Goal: Browse casually: Explore the website without a specific task or goal

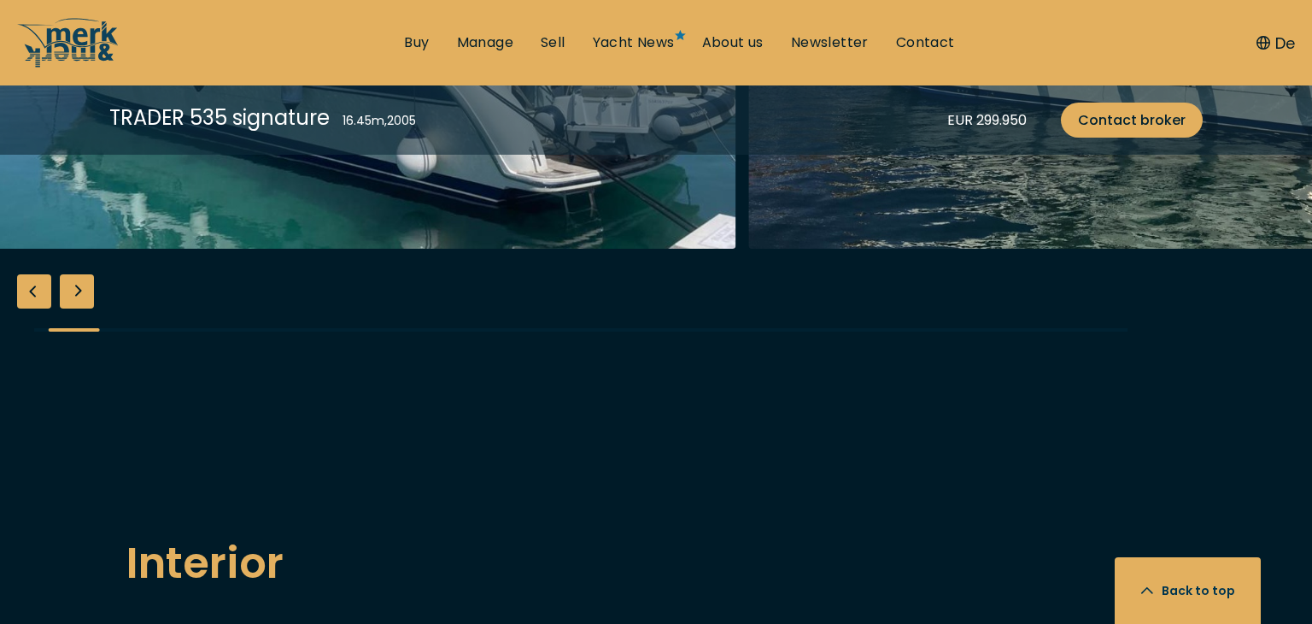
scroll to position [2180, 0]
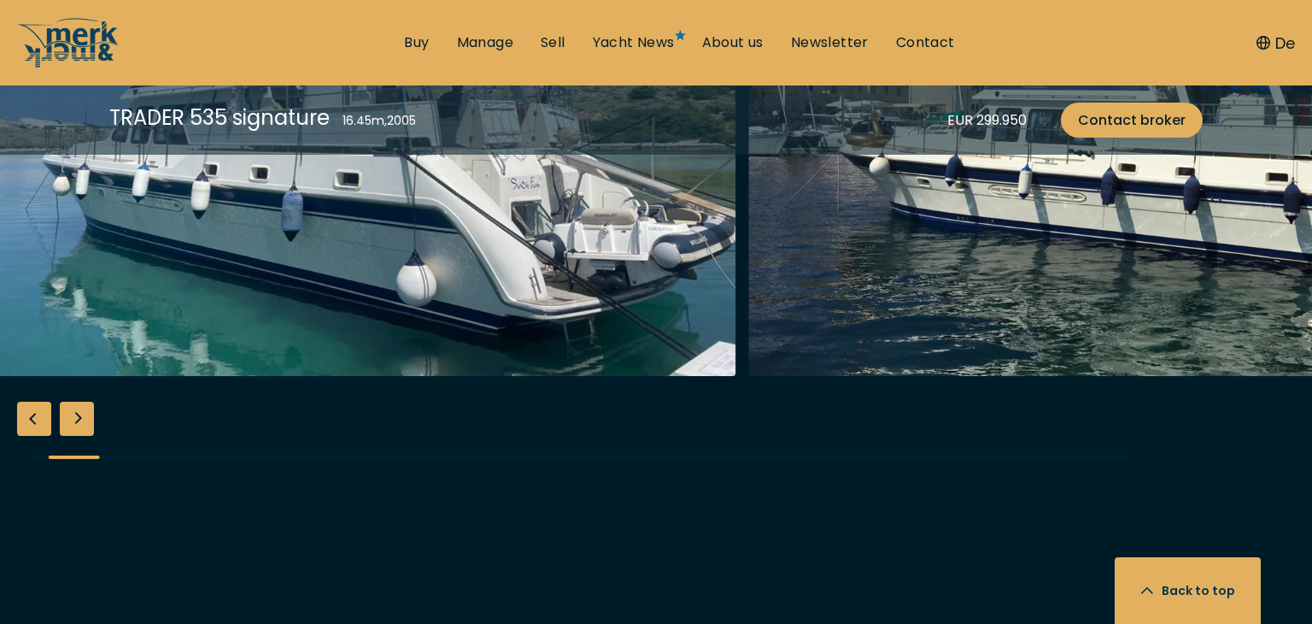
click at [88, 413] on div "Next slide" at bounding box center [77, 418] width 34 height 34
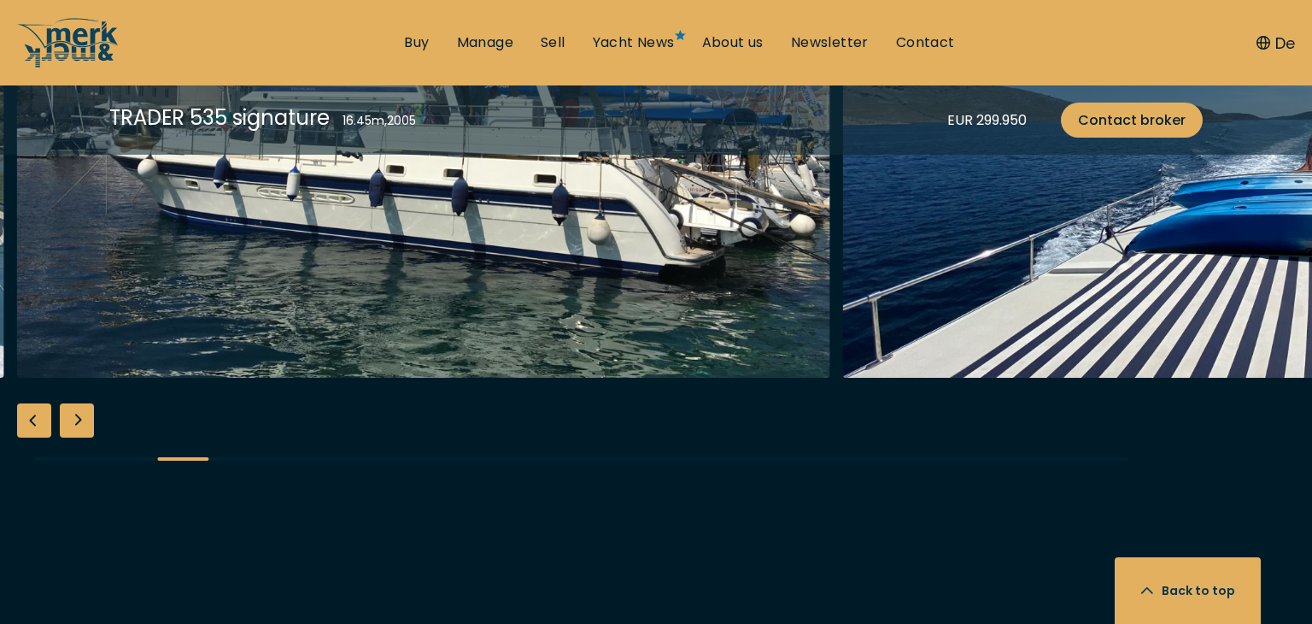
scroll to position [2221, 0]
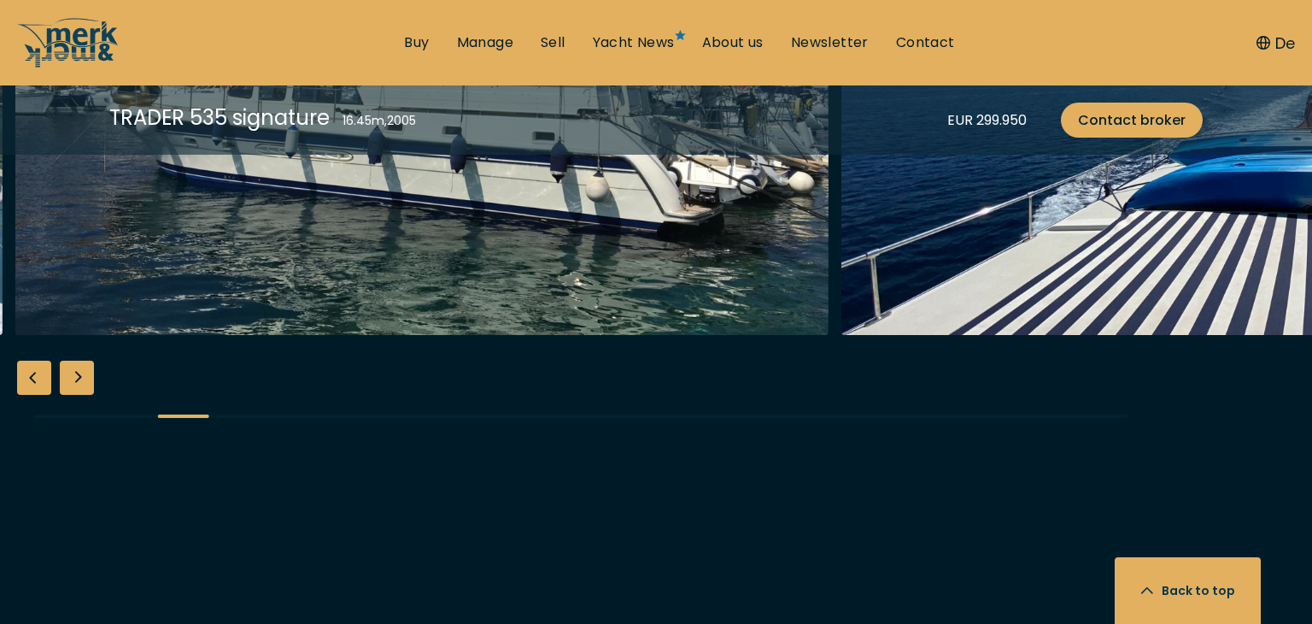
click at [77, 370] on div "Next slide" at bounding box center [77, 377] width 34 height 34
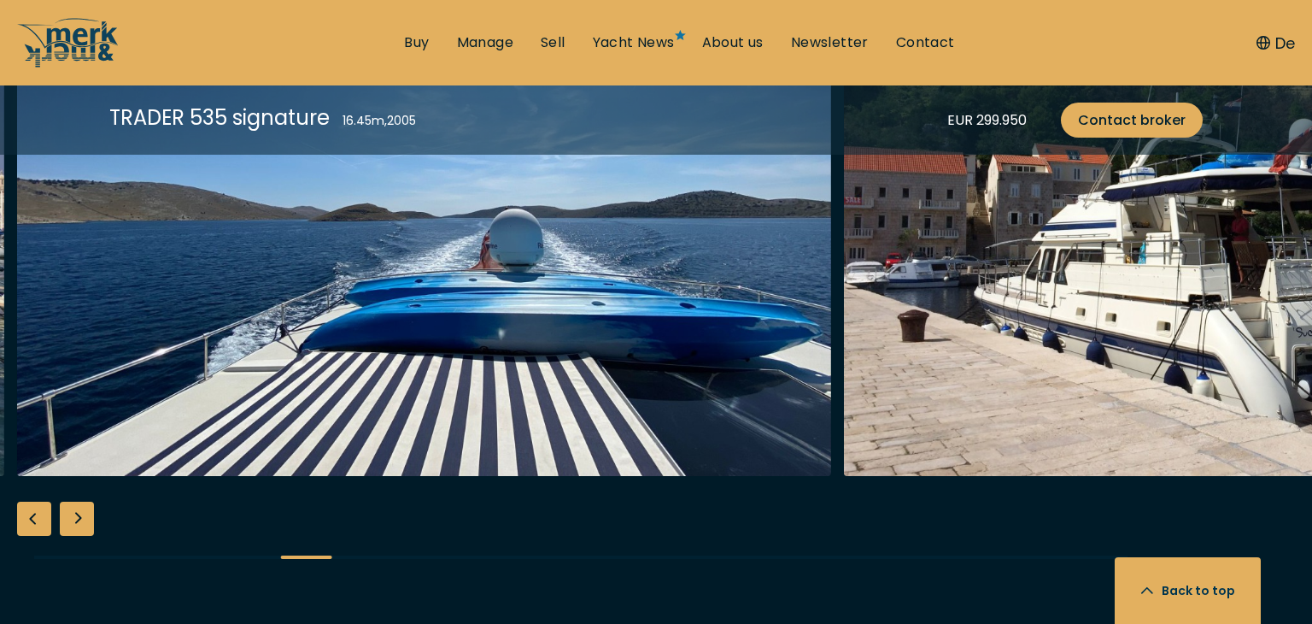
scroll to position [2077, 0]
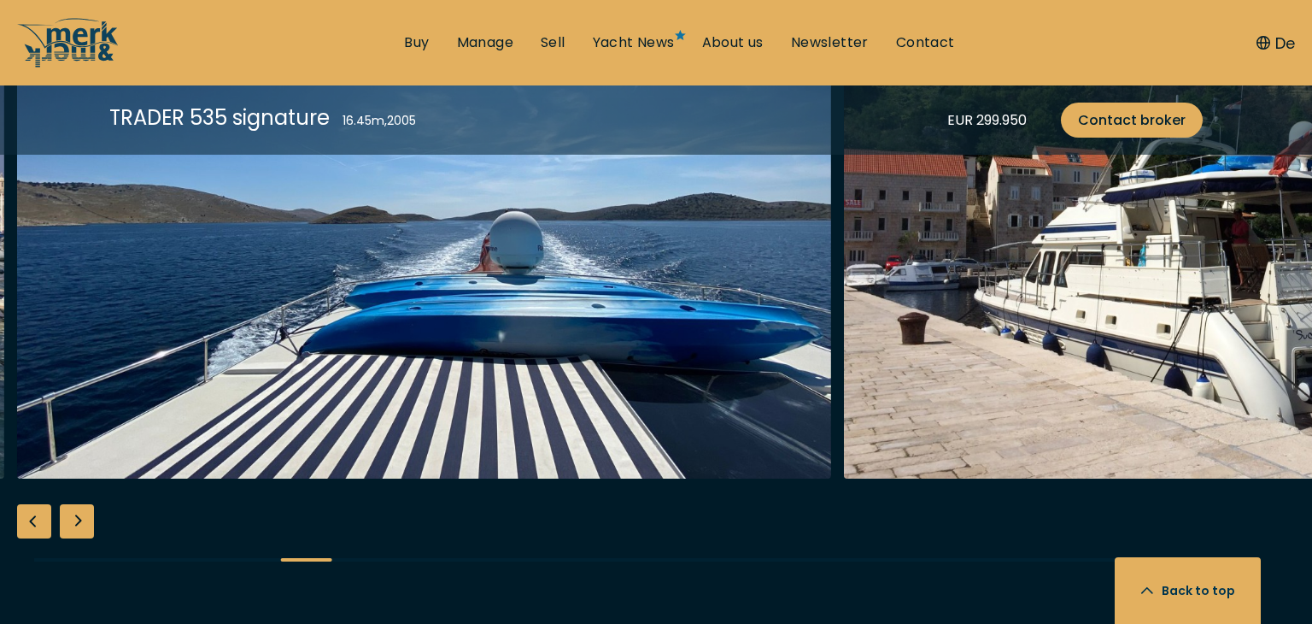
click at [64, 512] on div "Next slide" at bounding box center [77, 521] width 34 height 34
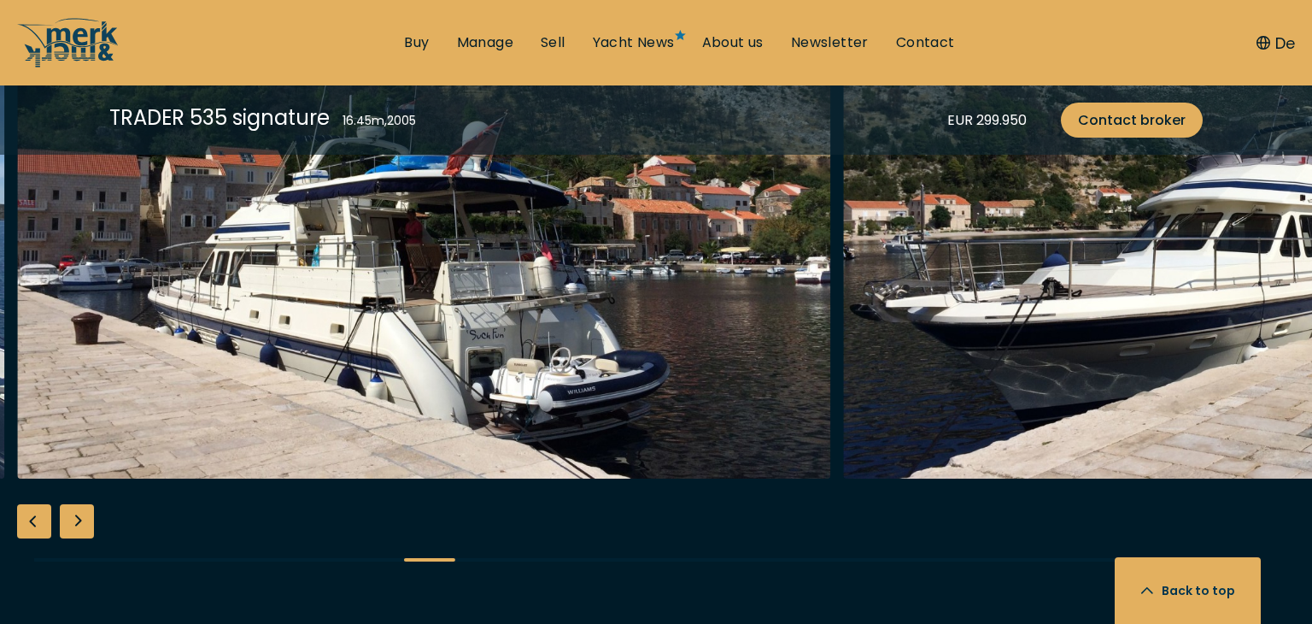
click at [64, 512] on div "Next slide" at bounding box center [77, 521] width 34 height 34
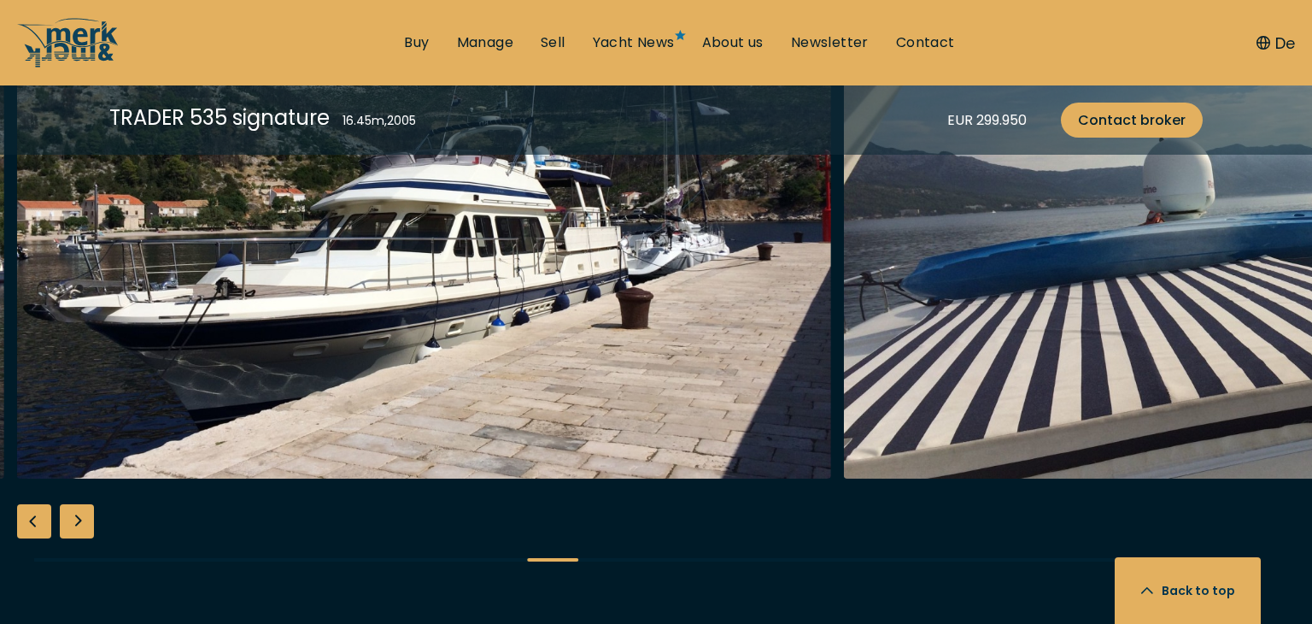
click at [64, 512] on div "Next slide" at bounding box center [77, 521] width 34 height 34
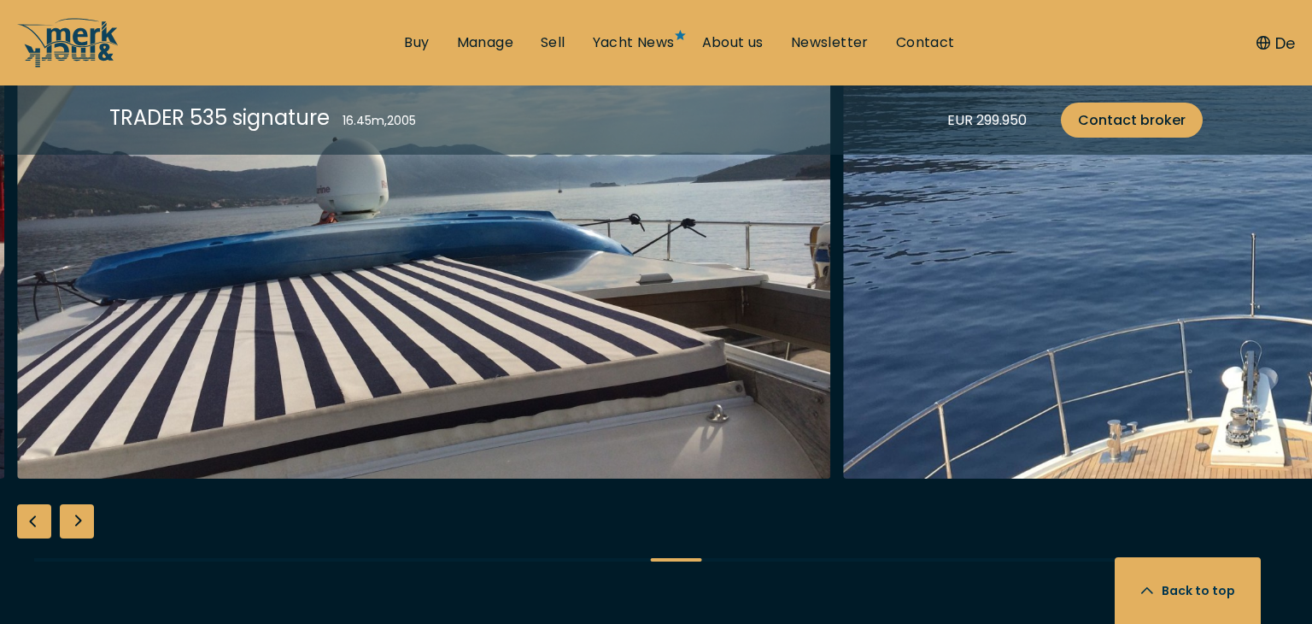
click at [74, 513] on div "Next slide" at bounding box center [77, 521] width 34 height 34
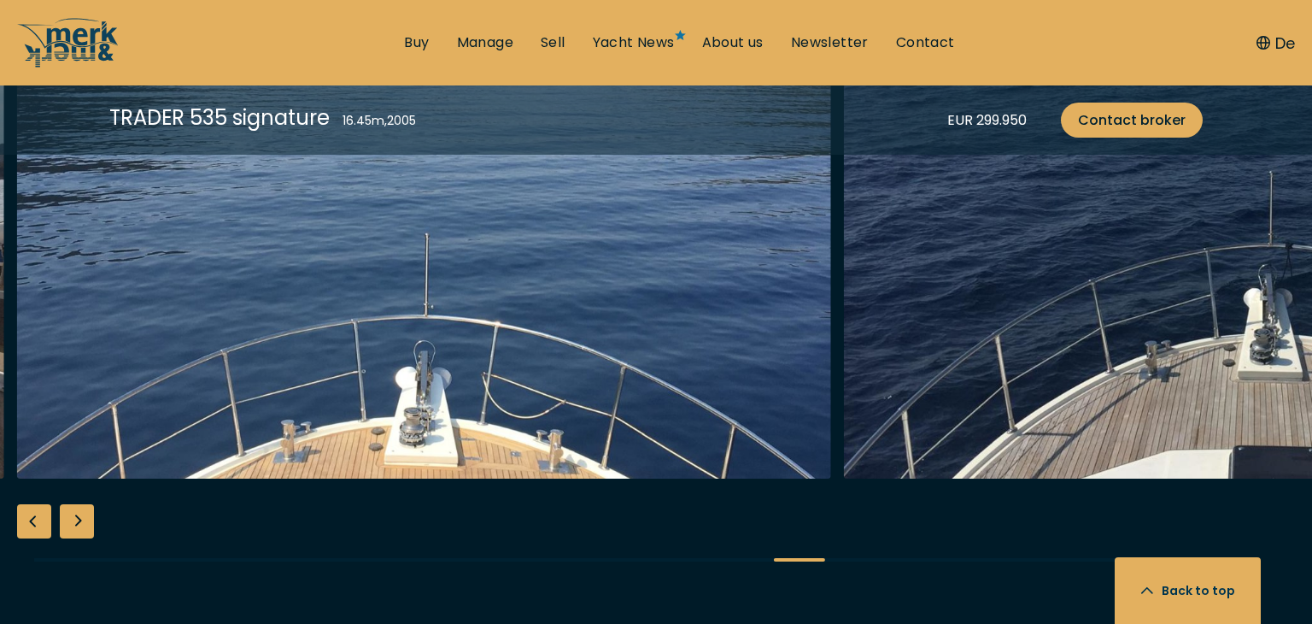
click at [353, 434] on img "button" at bounding box center [424, 205] width 814 height 547
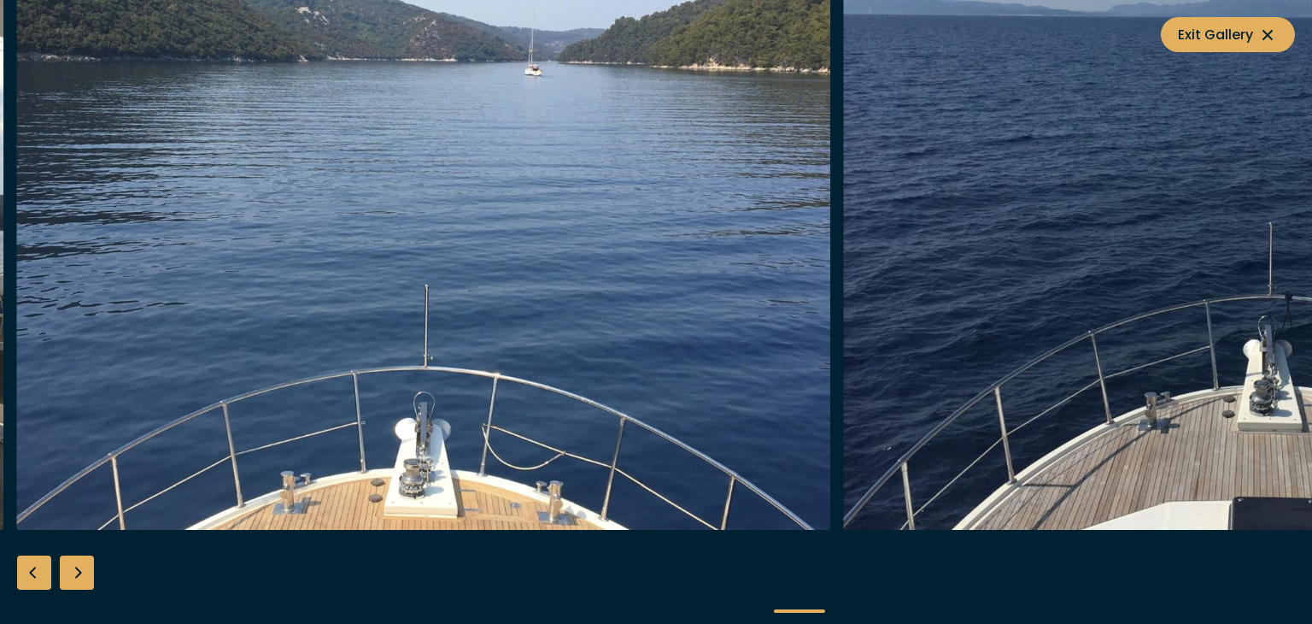
click at [73, 580] on div "Next slide" at bounding box center [77, 572] width 34 height 34
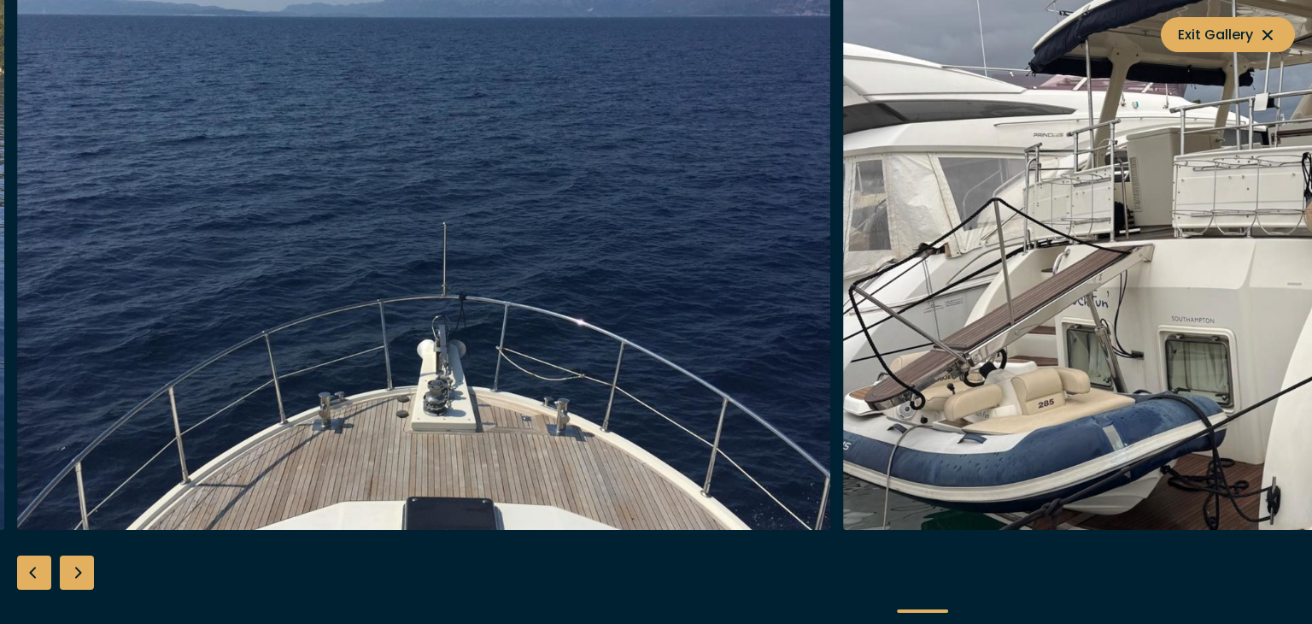
click at [73, 580] on div "Next slide" at bounding box center [77, 572] width 34 height 34
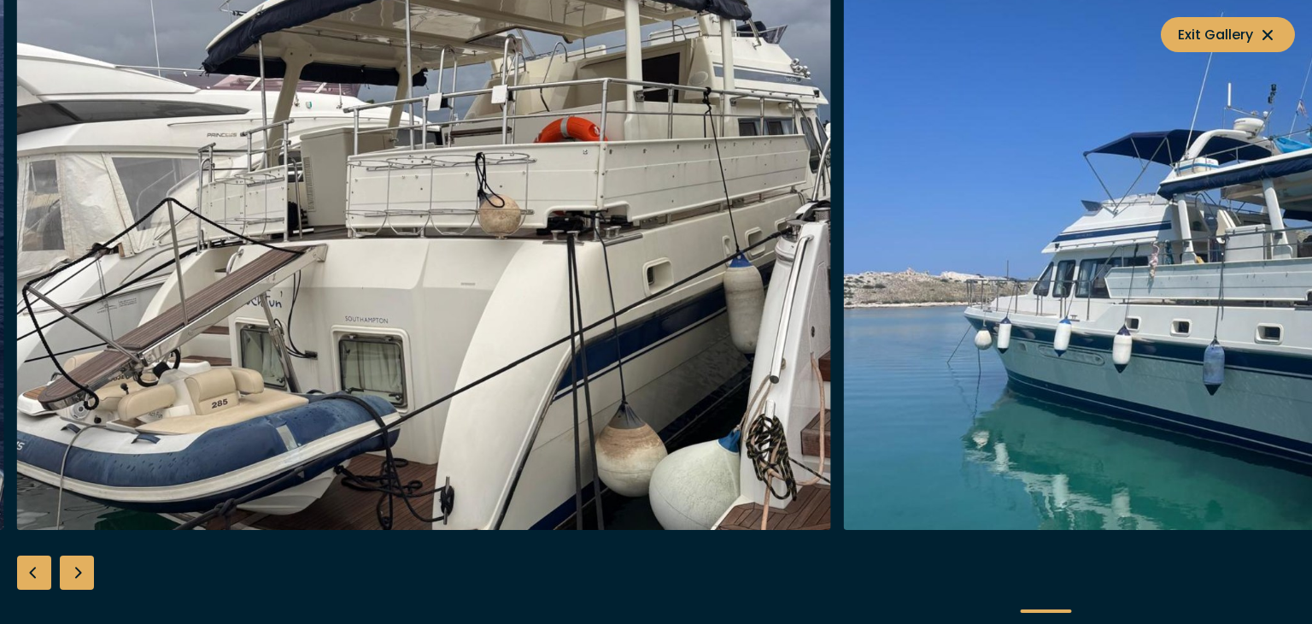
click at [73, 580] on div "Next slide" at bounding box center [77, 572] width 34 height 34
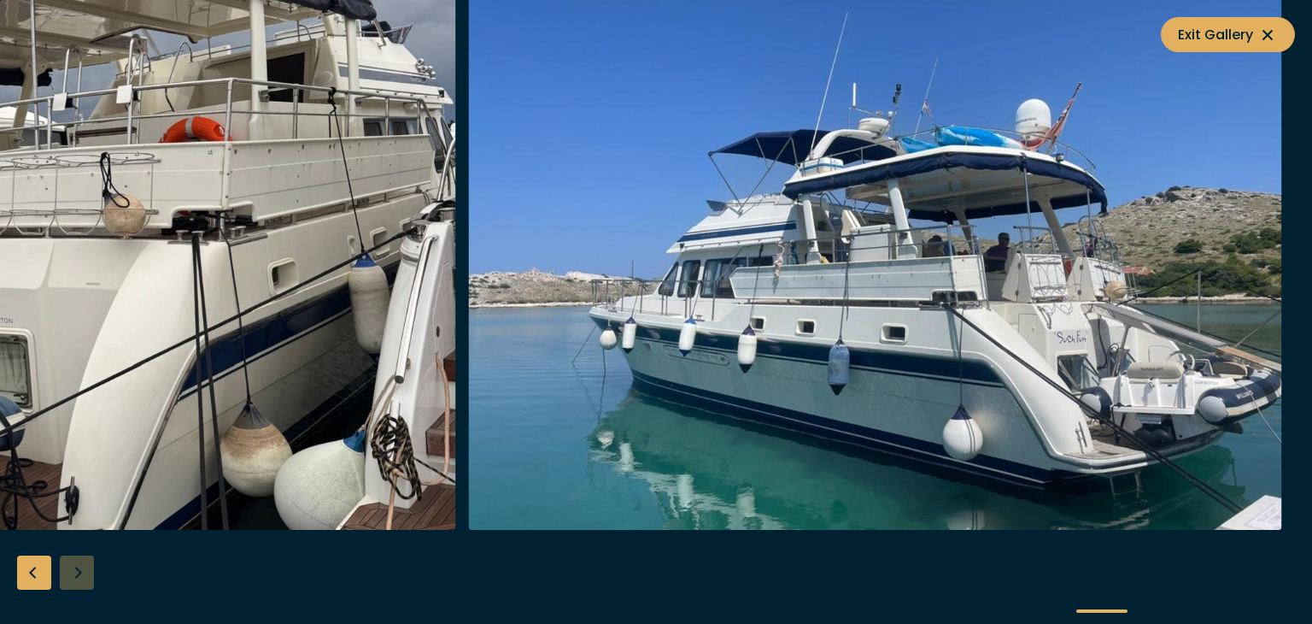
click at [73, 580] on div at bounding box center [656, 312] width 1312 height 658
click at [1266, 31] on icon at bounding box center [1267, 35] width 21 height 21
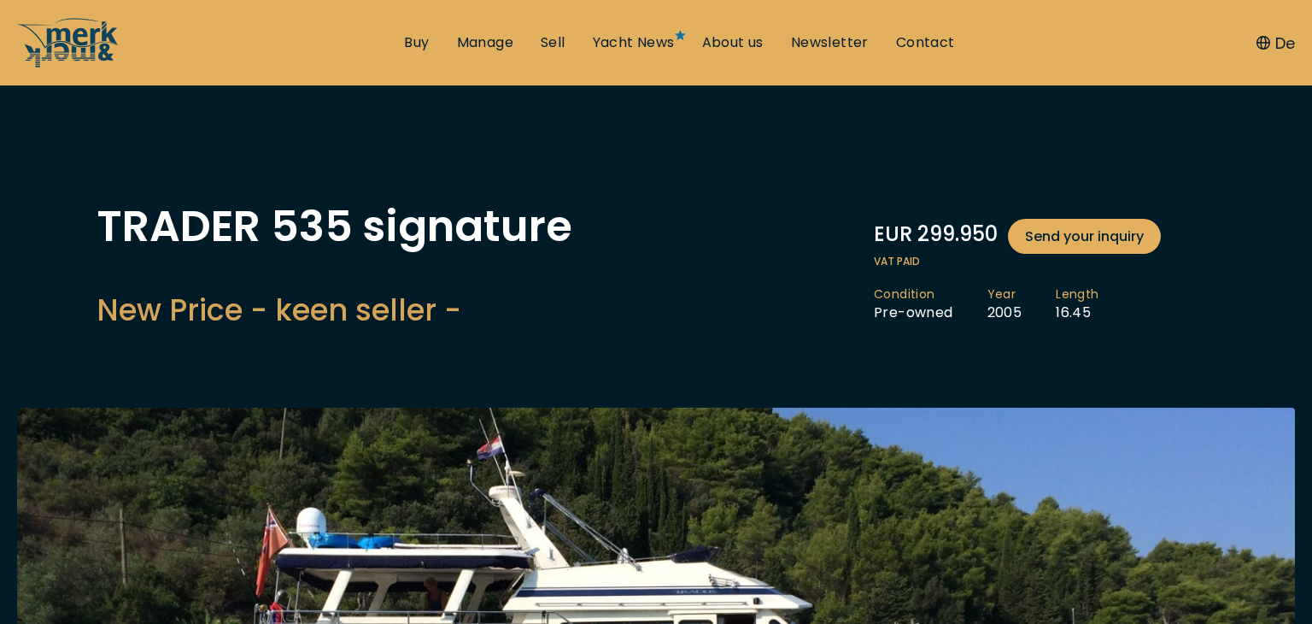
scroll to position [0, 0]
